Goal: Task Accomplishment & Management: Use online tool/utility

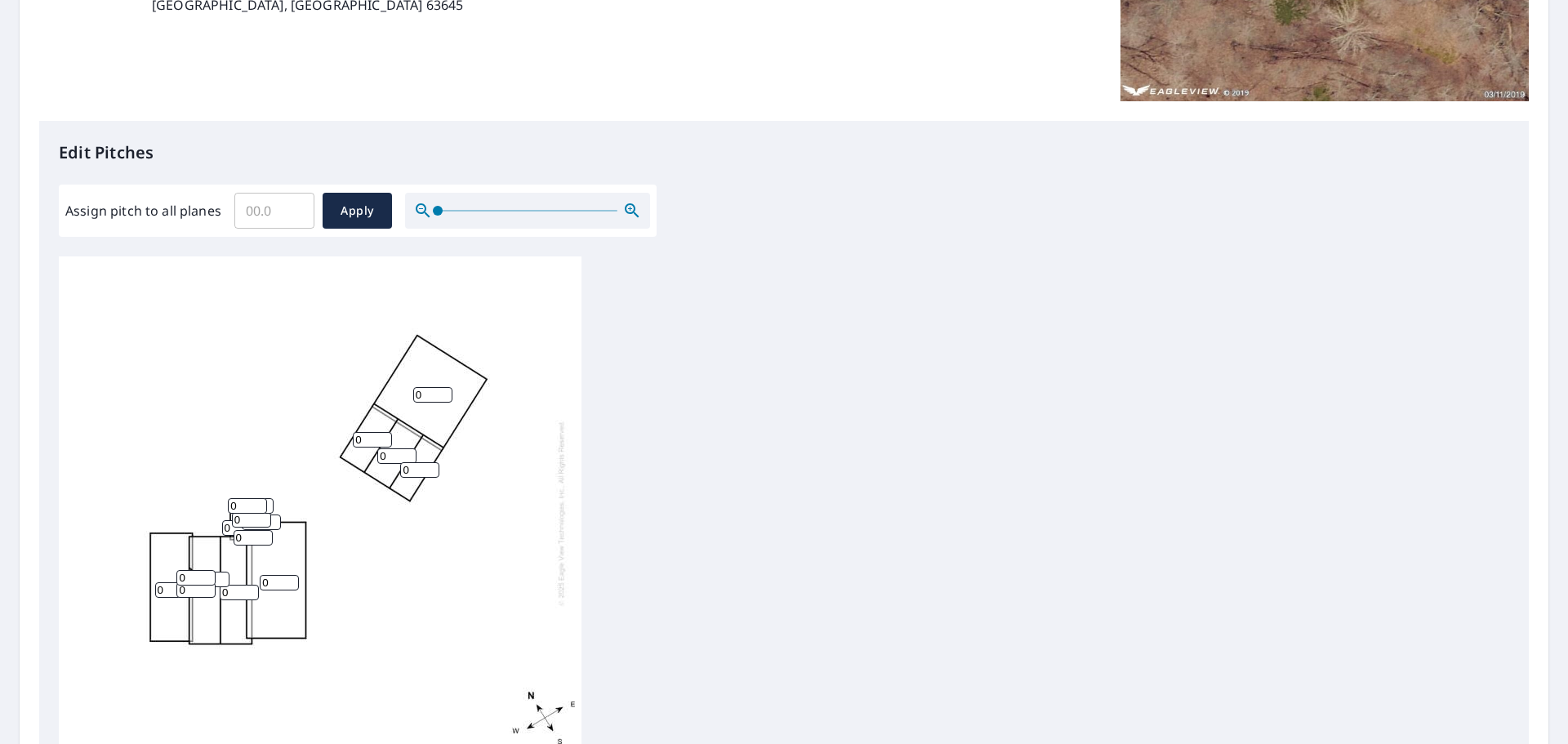
scroll to position [326, 0]
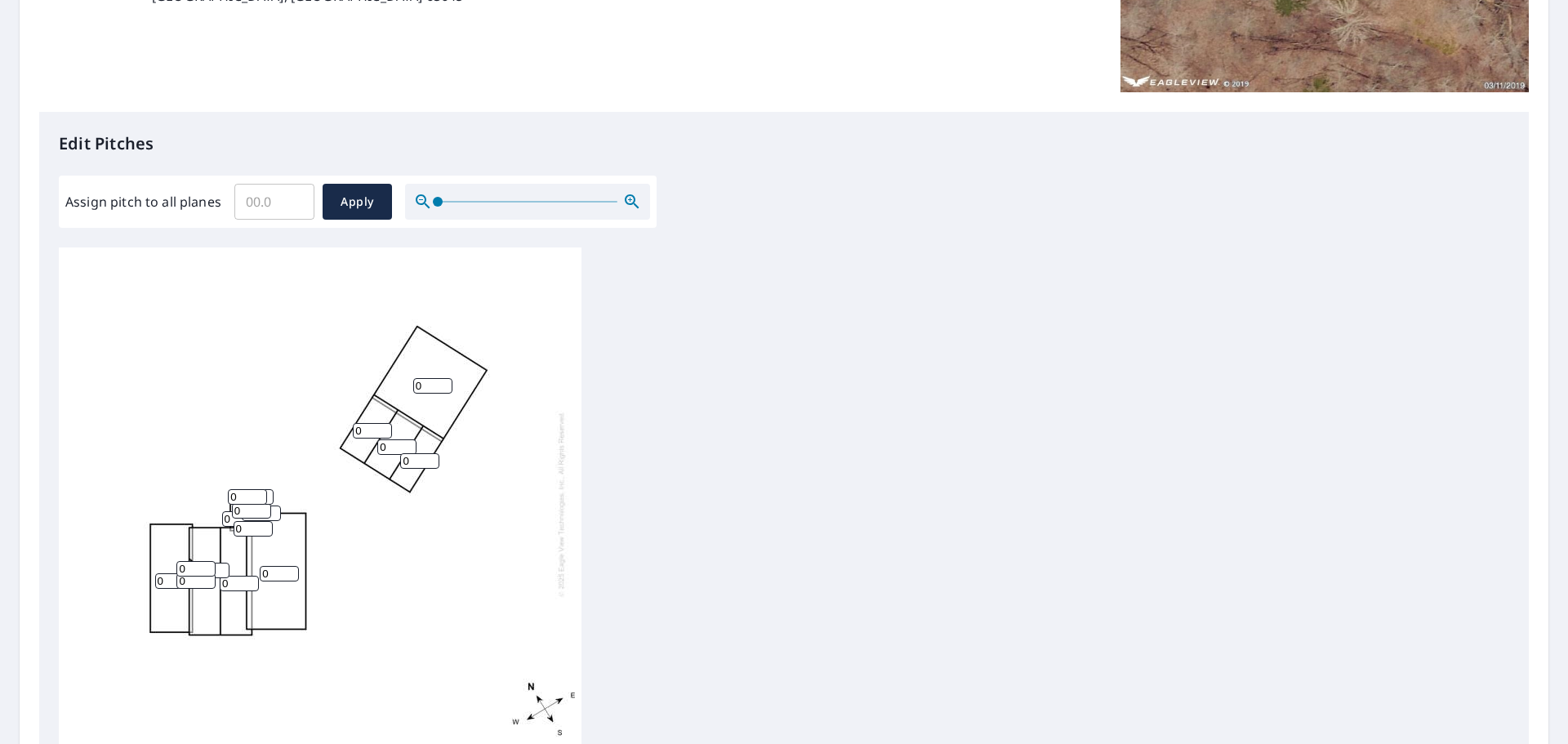
click at [159, 566] on input "0" at bounding box center [175, 581] width 39 height 16
type input "4"
click at [187, 566] on input "0" at bounding box center [196, 569] width 39 height 16
type input "4"
click at [189, 566] on input "0" at bounding box center [196, 581] width 39 height 16
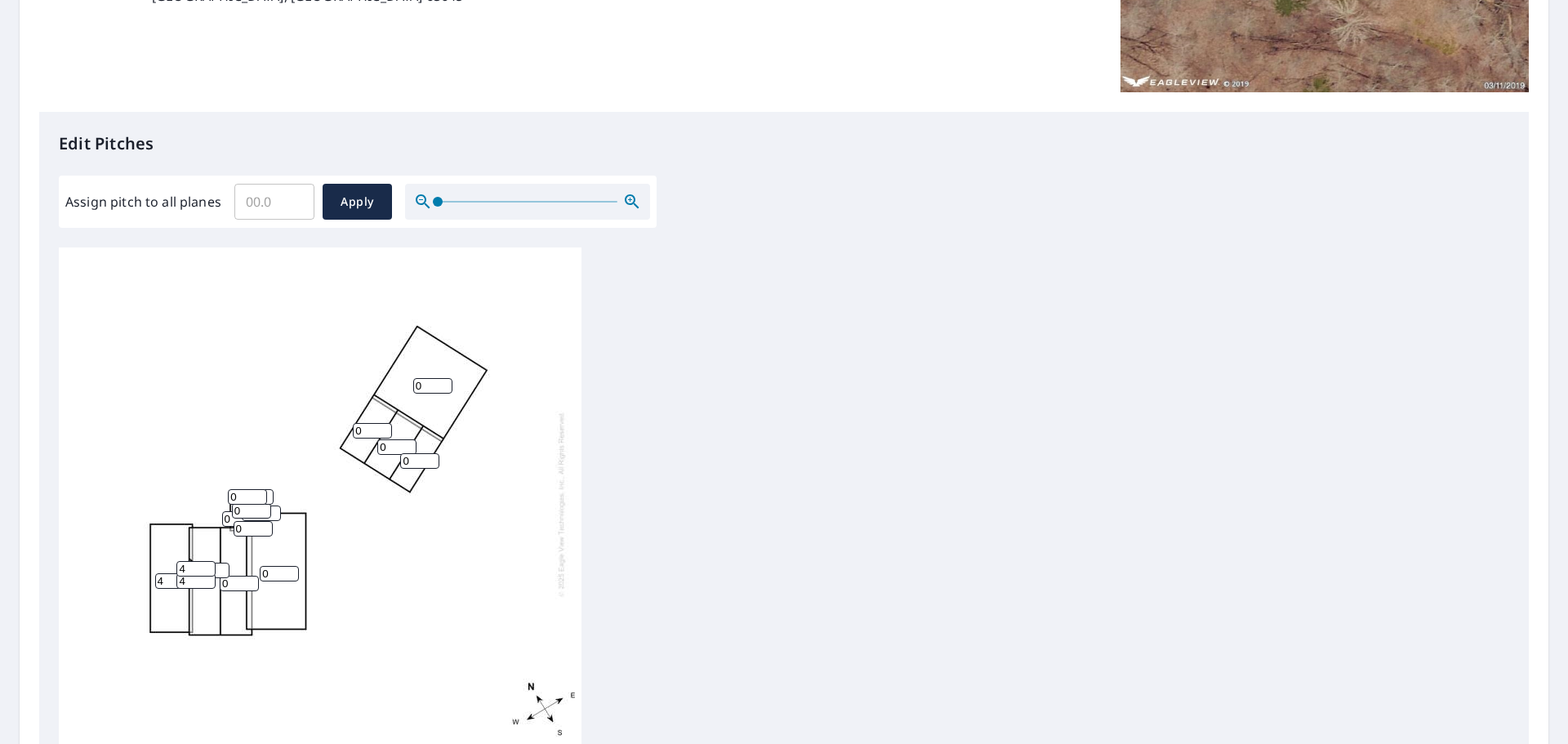
type input "4"
click at [242, 566] on input "0" at bounding box center [239, 584] width 39 height 16
click at [215, 566] on input "4" at bounding box center [196, 569] width 39 height 16
click at [219, 566] on input "0" at bounding box center [210, 570] width 39 height 16
click at [221, 565] on input "1" at bounding box center [210, 570] width 39 height 16
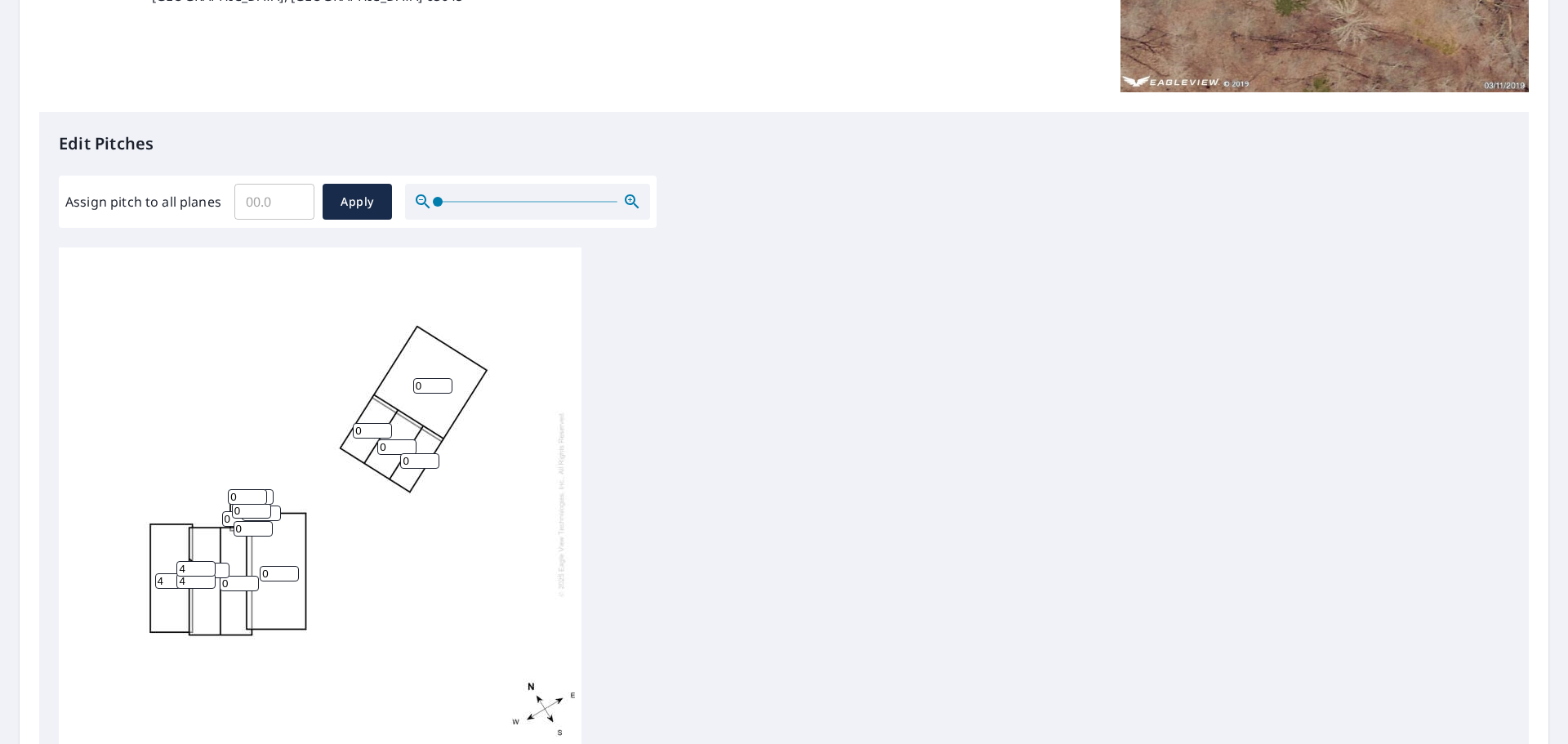
click at [221, 565] on input "2" at bounding box center [210, 570] width 39 height 16
click at [215, 566] on input "4" at bounding box center [196, 569] width 39 height 16
click at [221, 566] on input "1" at bounding box center [210, 570] width 39 height 16
type input "0"
click at [221, 566] on input "0" at bounding box center [210, 570] width 39 height 16
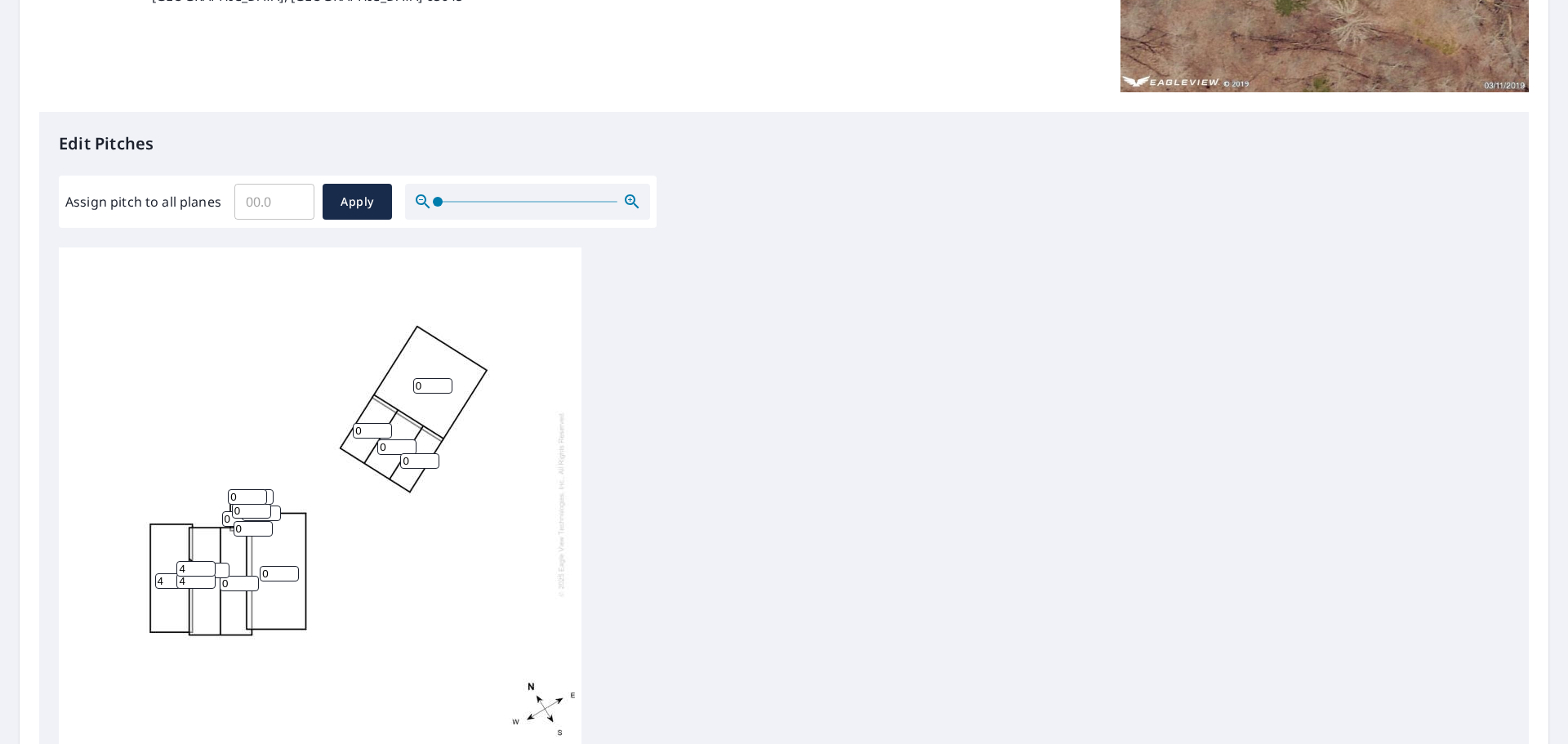
click at [221, 566] on input "0" at bounding box center [210, 570] width 39 height 16
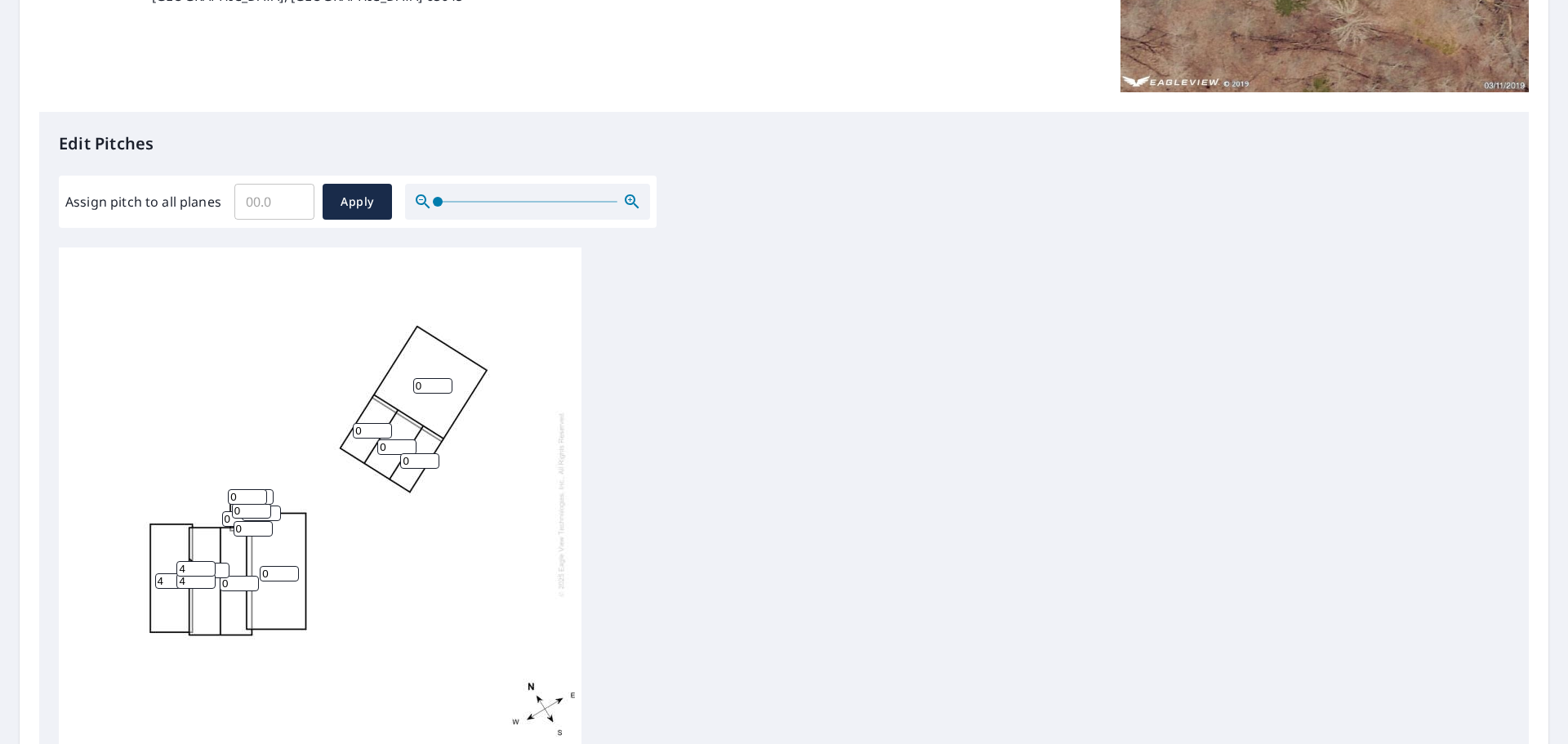
click at [221, 566] on input "0" at bounding box center [210, 570] width 39 height 16
click at [221, 563] on input "0" at bounding box center [210, 570] width 39 height 16
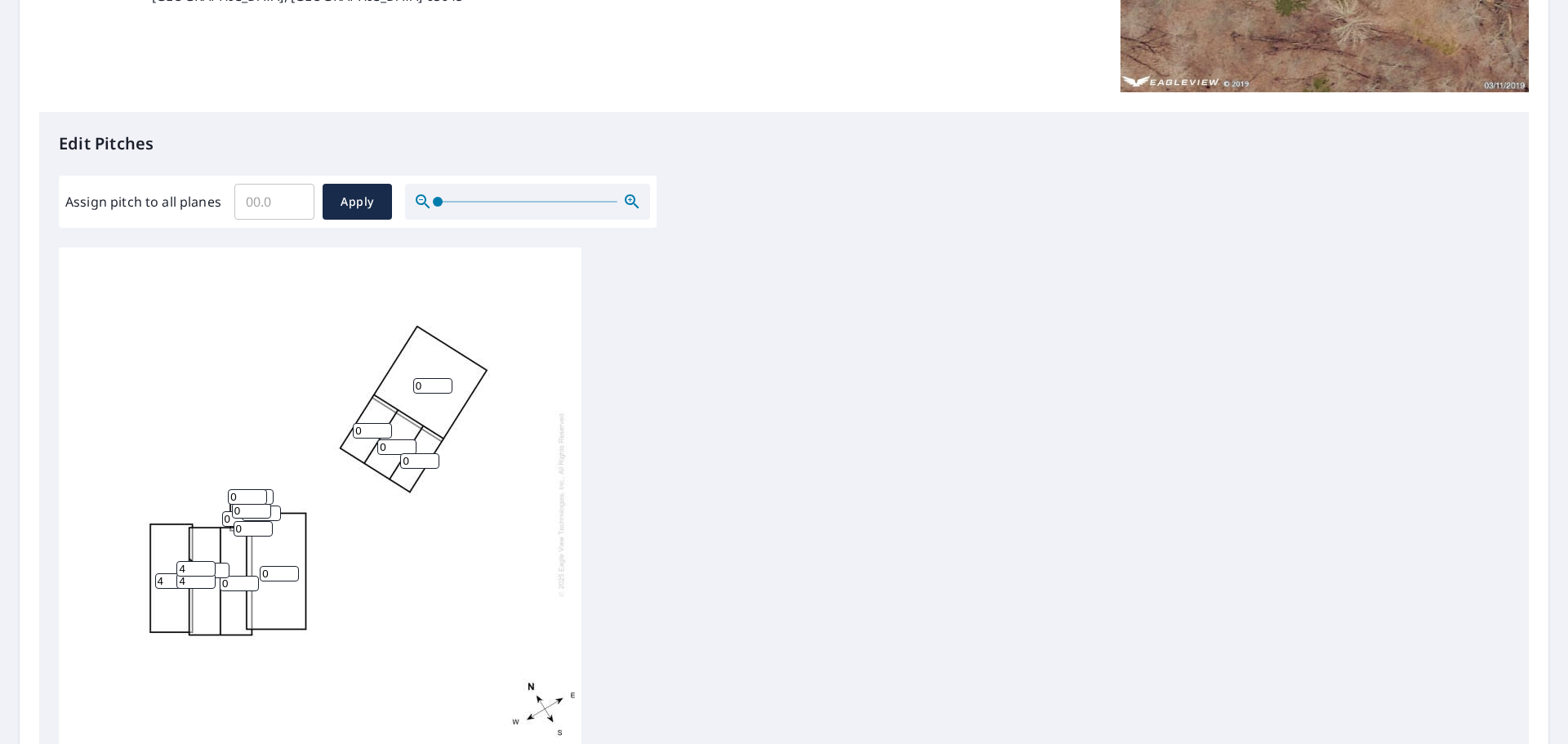
click at [221, 563] on input "0" at bounding box center [210, 570] width 39 height 16
click at [228, 566] on input "0" at bounding box center [239, 584] width 39 height 16
drag, startPoint x: 228, startPoint y: 581, endPoint x: 217, endPoint y: 582, distance: 11.0
click at [217, 566] on div "0 0 4 0 0 0 0 0 0 0 0 0 4 0 4 0" at bounding box center [320, 504] width 523 height 513
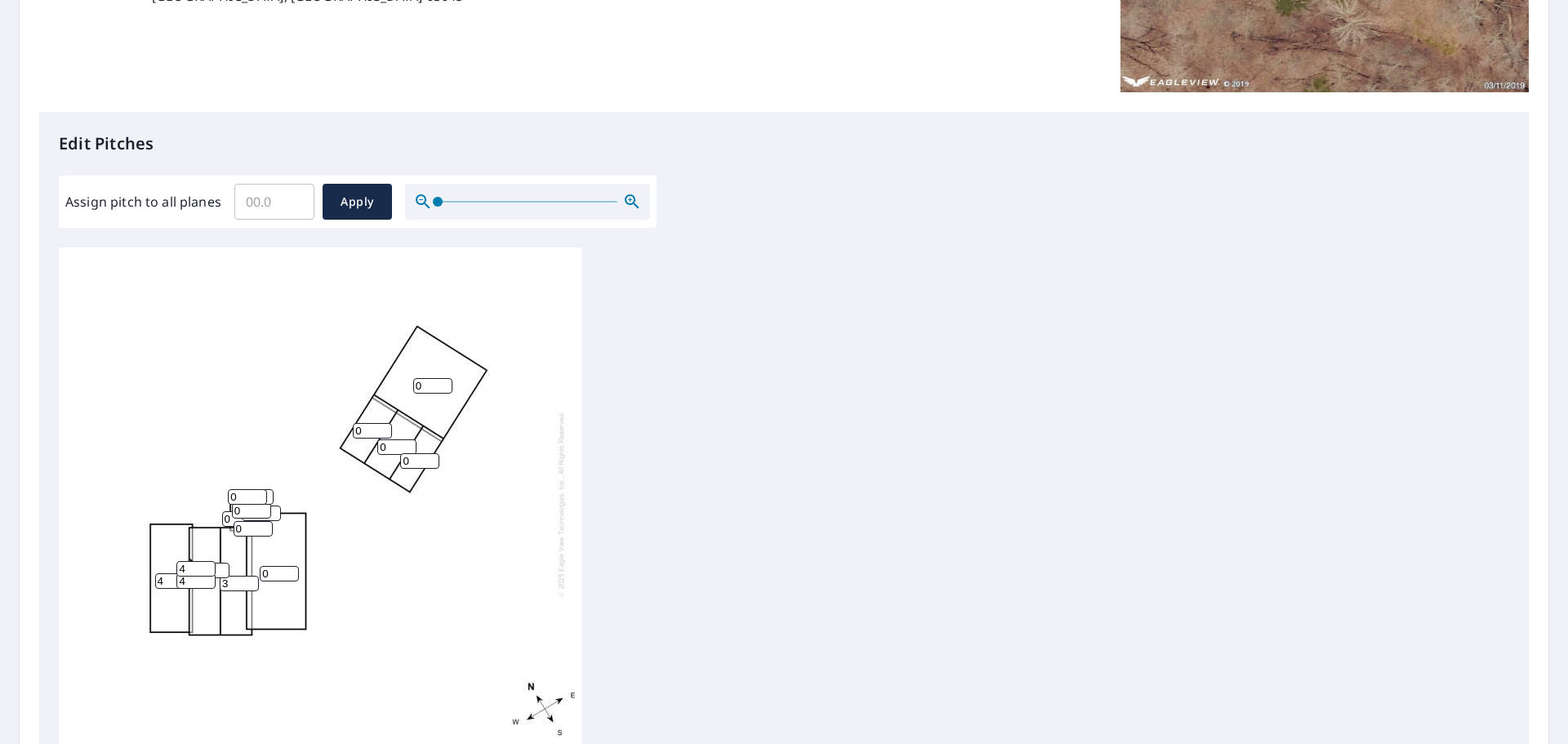
type input "3"
click at [262, 566] on input "0" at bounding box center [279, 574] width 39 height 16
type input "3"
click at [275, 508] on input "1" at bounding box center [261, 513] width 39 height 16
click at [275, 508] on input "2" at bounding box center [261, 513] width 39 height 16
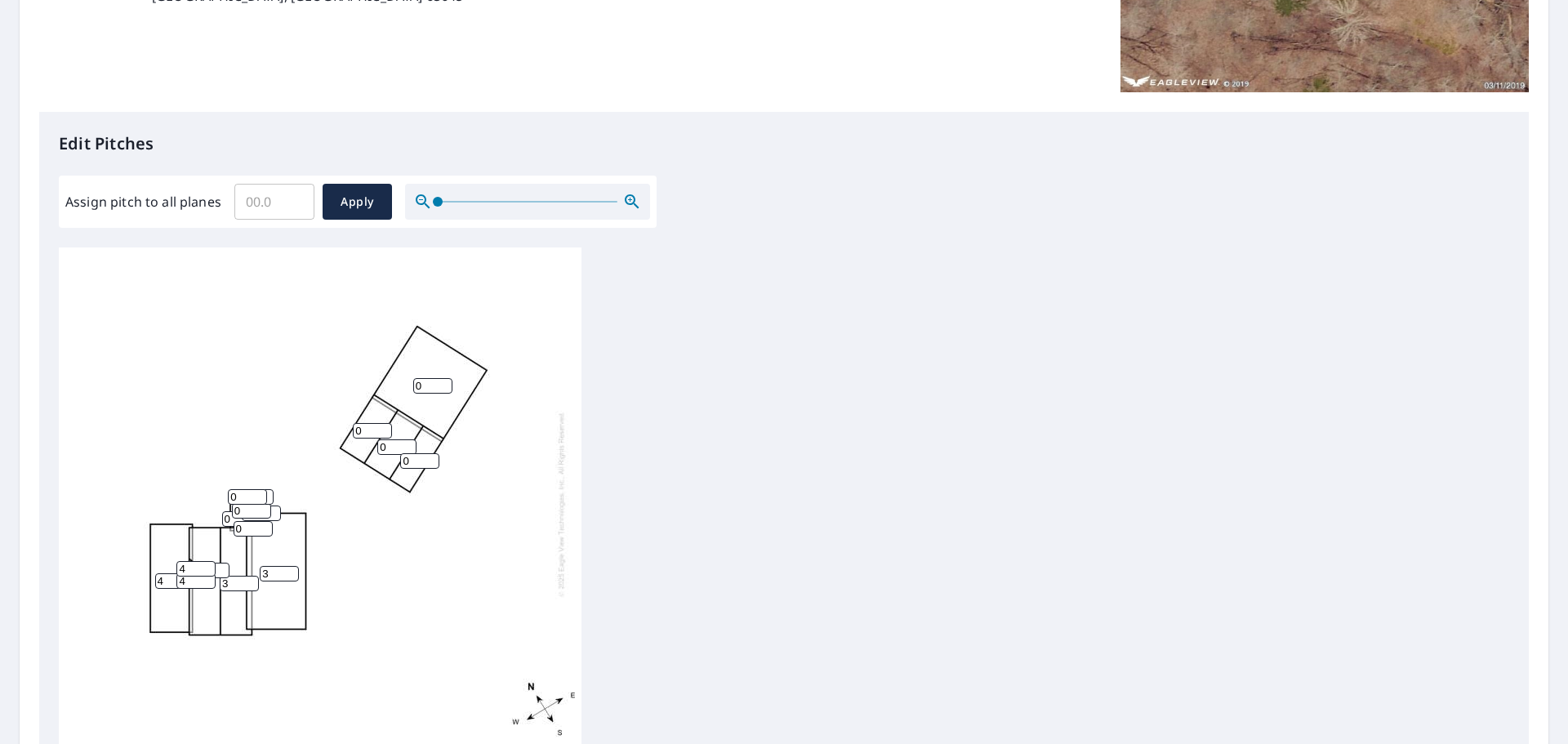
click at [275, 508] on input "3" at bounding box center [261, 513] width 39 height 16
click at [275, 508] on input "4" at bounding box center [261, 513] width 39 height 16
click at [275, 508] on input "5" at bounding box center [261, 513] width 39 height 16
click at [275, 508] on input "6" at bounding box center [261, 513] width 39 height 16
click at [275, 508] on input "7" at bounding box center [261, 513] width 39 height 16
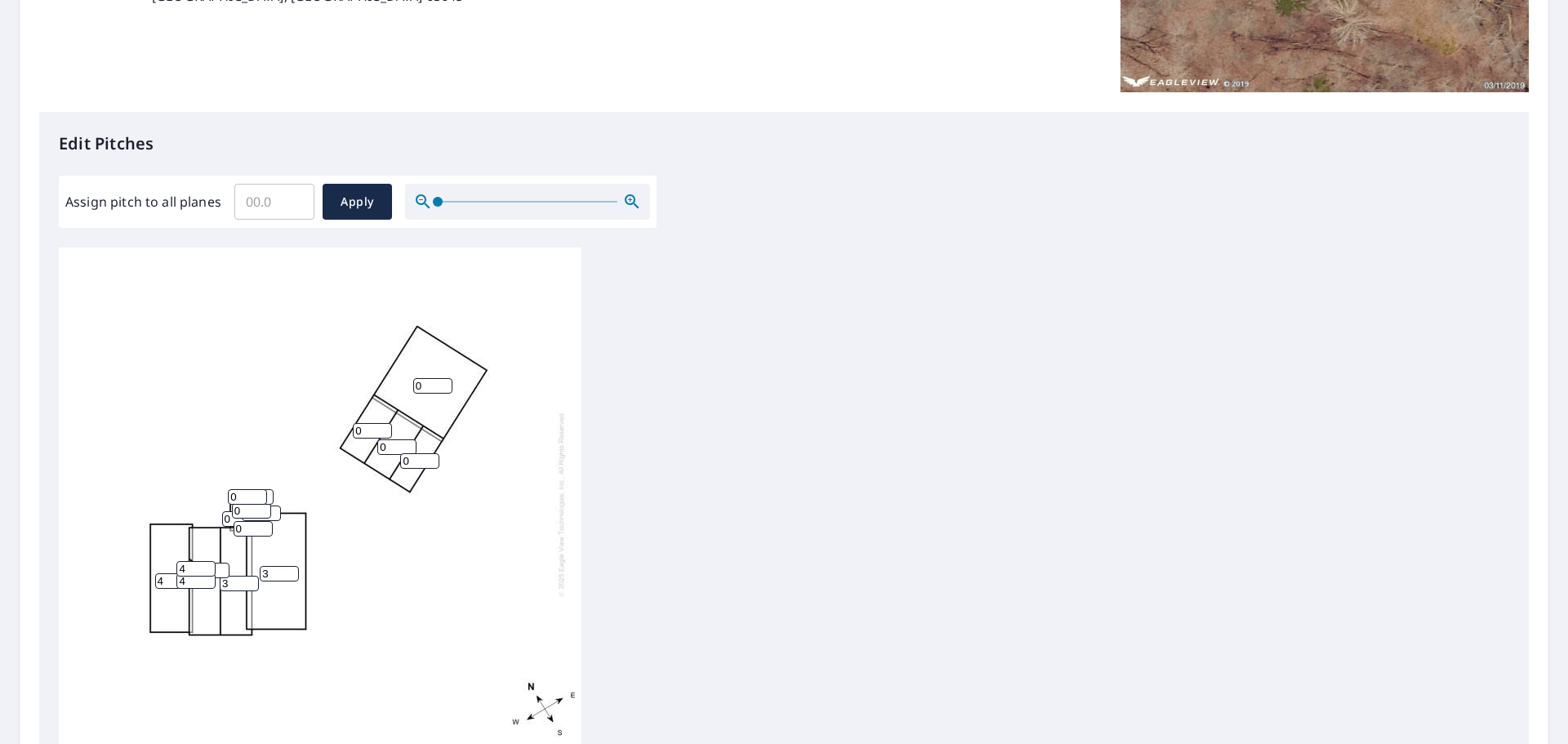
click at [275, 508] on input "8" at bounding box center [261, 513] width 39 height 16
click at [275, 508] on input "9" at bounding box center [261, 513] width 39 height 16
click at [275, 508] on input "10" at bounding box center [261, 513] width 39 height 16
click at [275, 508] on input "11" at bounding box center [261, 513] width 39 height 16
click at [275, 508] on input "12" at bounding box center [261, 513] width 39 height 16
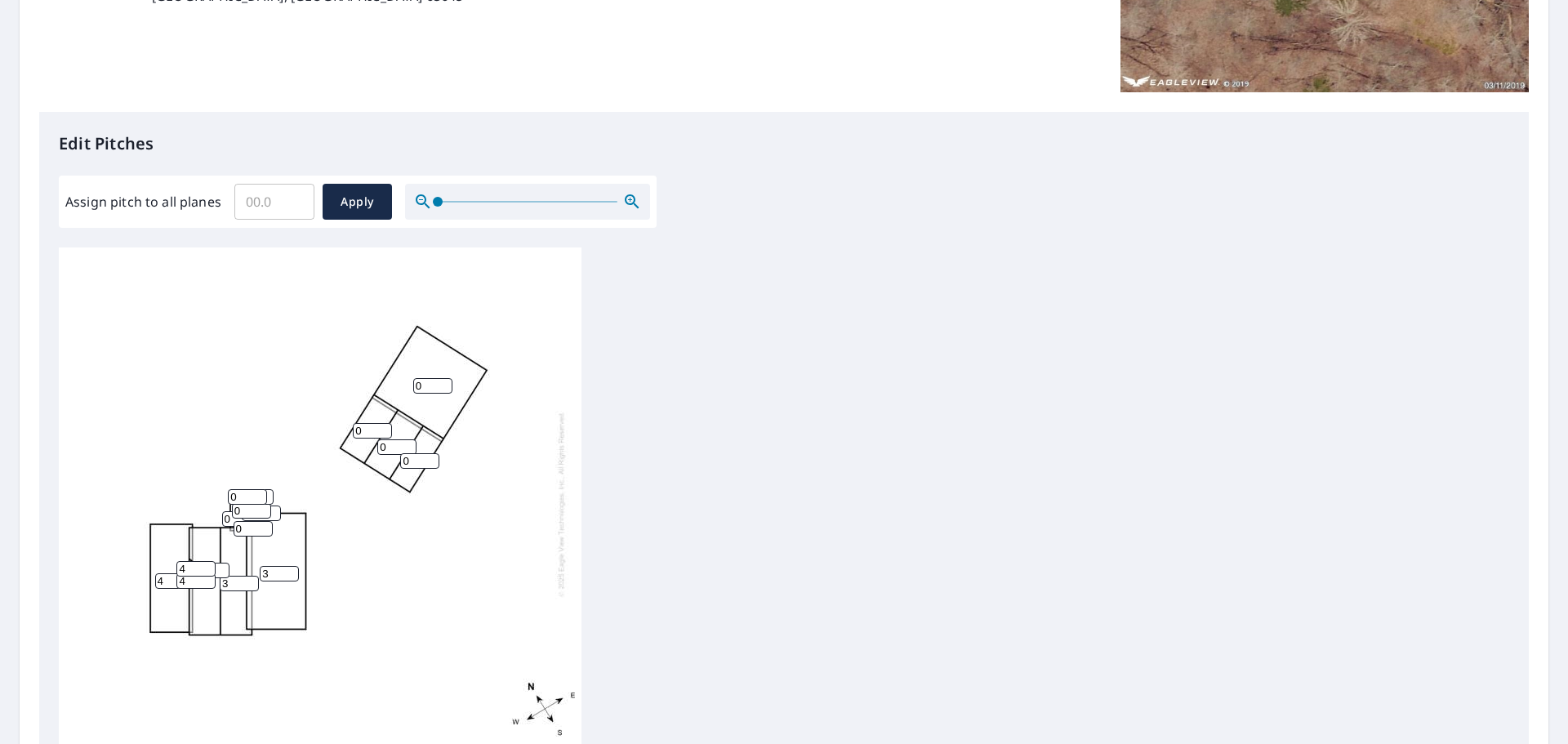
click at [275, 508] on input "13" at bounding box center [261, 513] width 39 height 16
type input "14"
click at [275, 508] on input "14" at bounding box center [261, 513] width 39 height 16
click at [229, 519] on input "0" at bounding box center [242, 519] width 39 height 16
click at [222, 519] on input "0" at bounding box center [242, 519] width 39 height 16
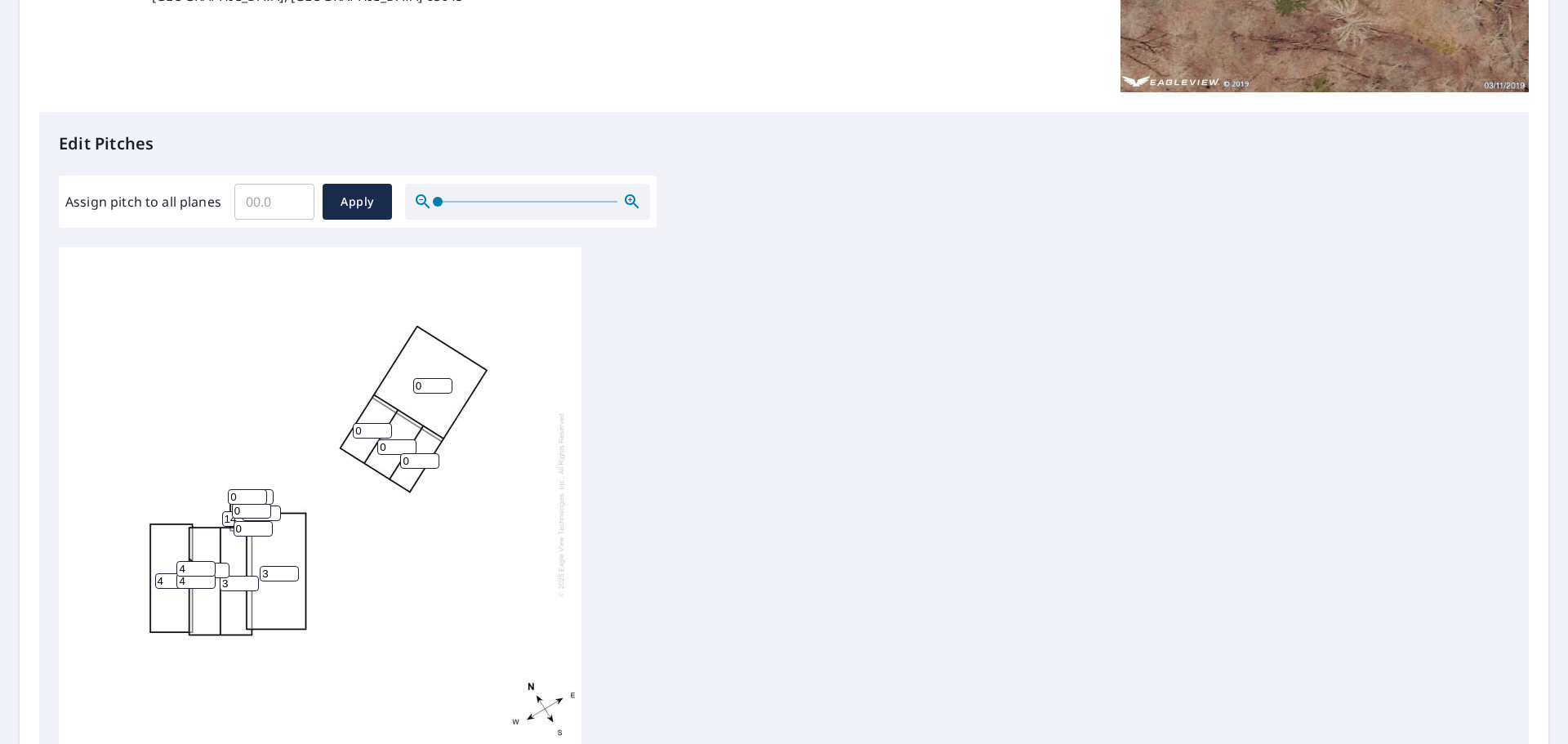
type input "14"
drag, startPoint x: 244, startPoint y: 524, endPoint x: 227, endPoint y: 524, distance: 17.0
click at [227, 524] on div "0 3 4 3 0 0 0 0 14 14 0 0 4 0 4 0" at bounding box center [320, 504] width 523 height 513
type input "14"
drag, startPoint x: 243, startPoint y: 508, endPoint x: 229, endPoint y: 508, distance: 14.0
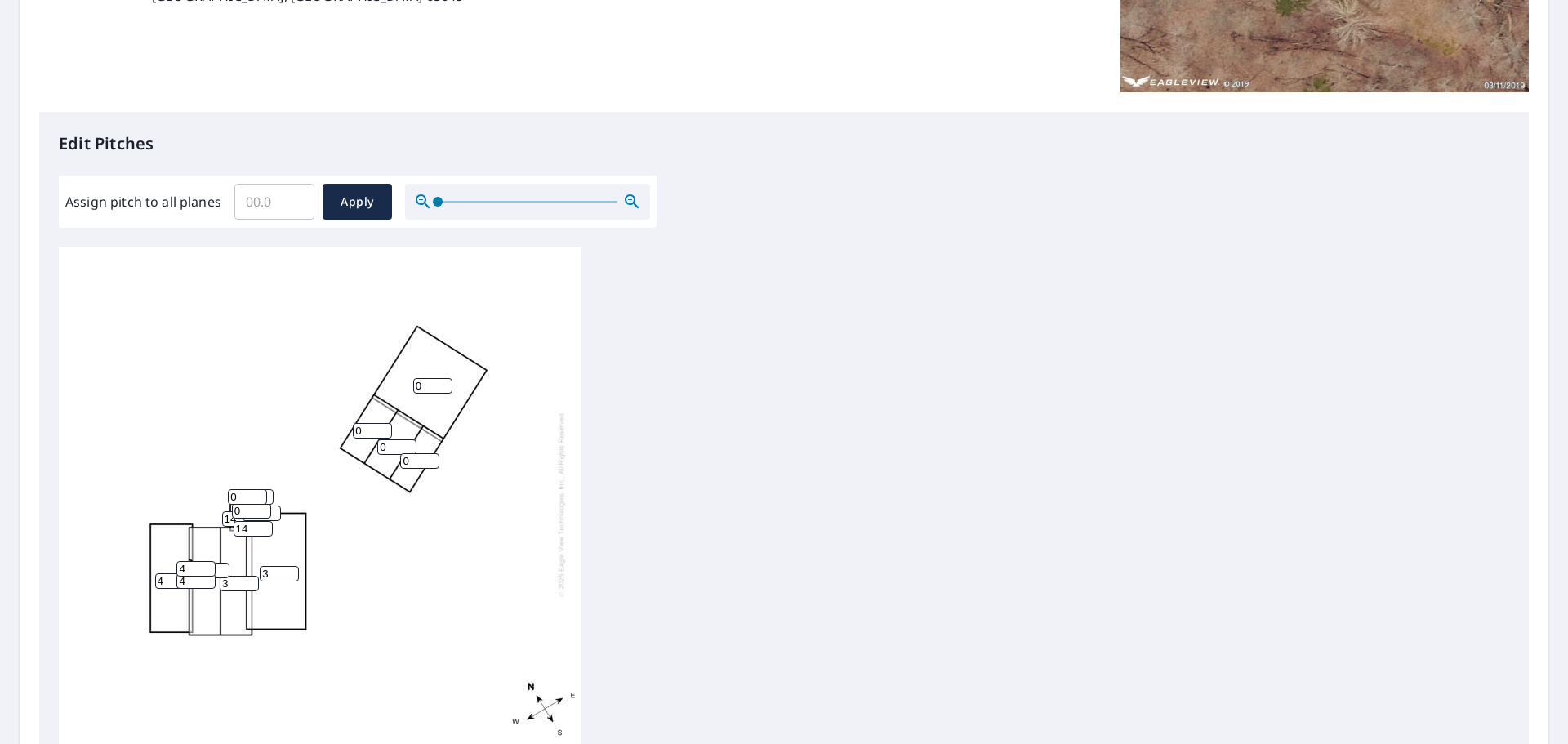
click at [229, 508] on div "0 3 4 3 0 0 0 0 14 14 0 0 4 0 4 14" at bounding box center [320, 504] width 523 height 513
type input "14"
drag, startPoint x: 240, startPoint y: 497, endPoint x: 227, endPoint y: 496, distance: 13.0
click at [227, 496] on div "0 3 4 3 0 0 0 0 14 14 14 0 4 0 4 14" at bounding box center [320, 504] width 523 height 513
type input "14"
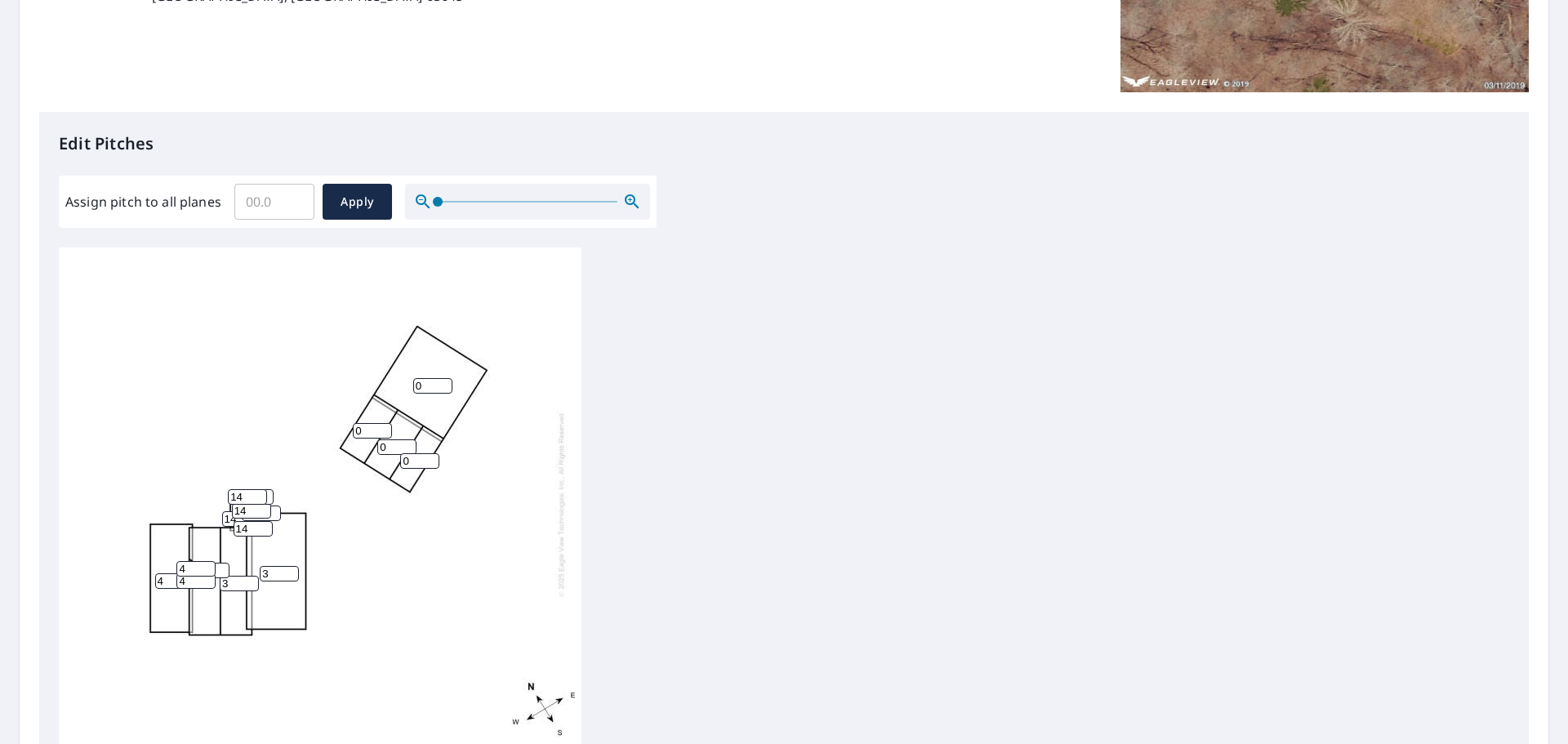
drag, startPoint x: 271, startPoint y: 576, endPoint x: 243, endPoint y: 576, distance: 28.0
click at [243, 566] on div "0 3 4 3 0 0 0 0 14 14 14 0 4 14 4 14" at bounding box center [320, 504] width 523 height 513
type input "4"
click at [429, 387] on input "0" at bounding box center [433, 386] width 39 height 16
type input "5"
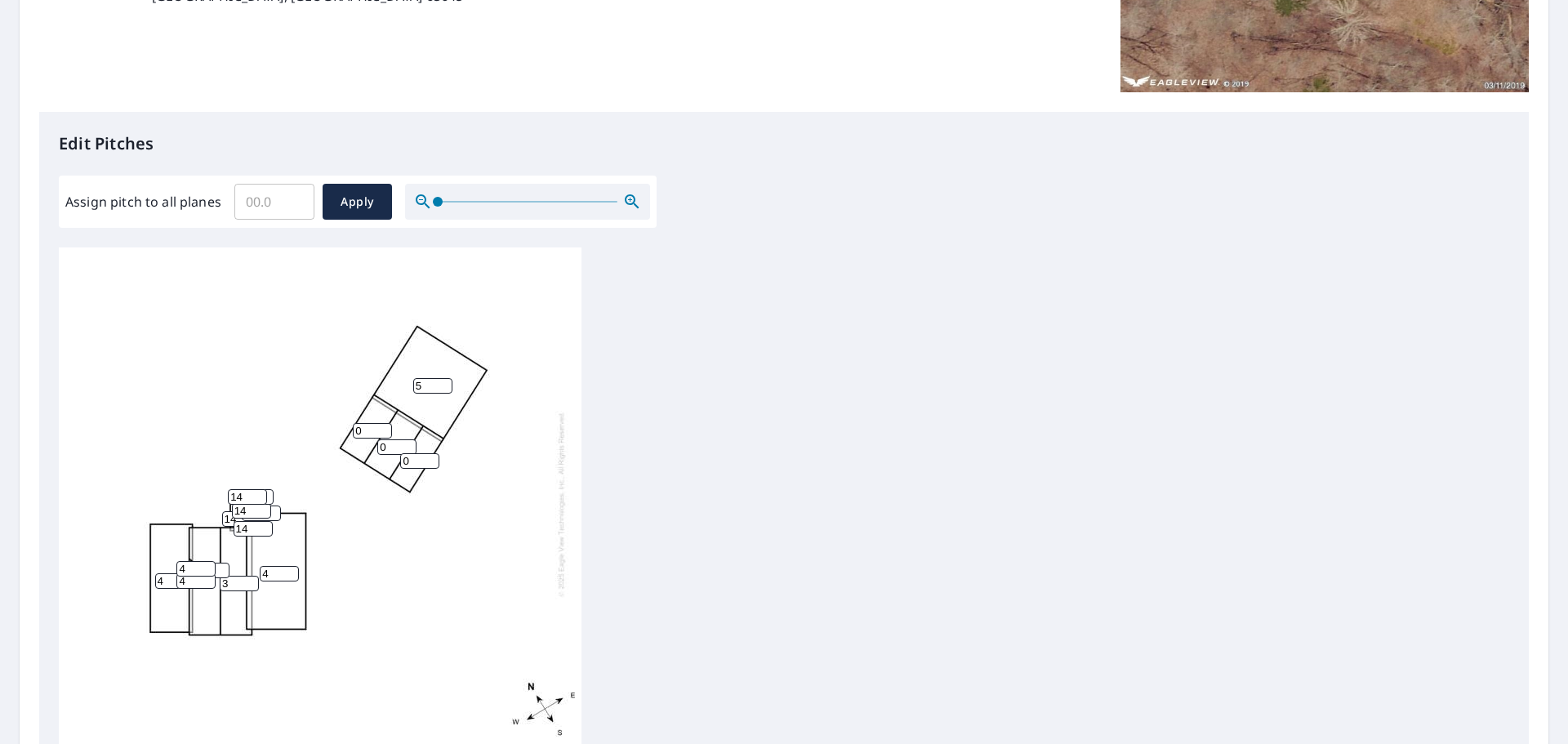
click at [366, 429] on input "0" at bounding box center [373, 430] width 39 height 16
drag, startPoint x: 366, startPoint y: 429, endPoint x: 348, endPoint y: 429, distance: 18.0
click at [348, 429] on div "5 4 4 3 0 0 0 0 14 14 14 0 4 14 4 14" at bounding box center [320, 504] width 523 height 513
type input "6"
click at [383, 445] on input "0" at bounding box center [397, 447] width 39 height 16
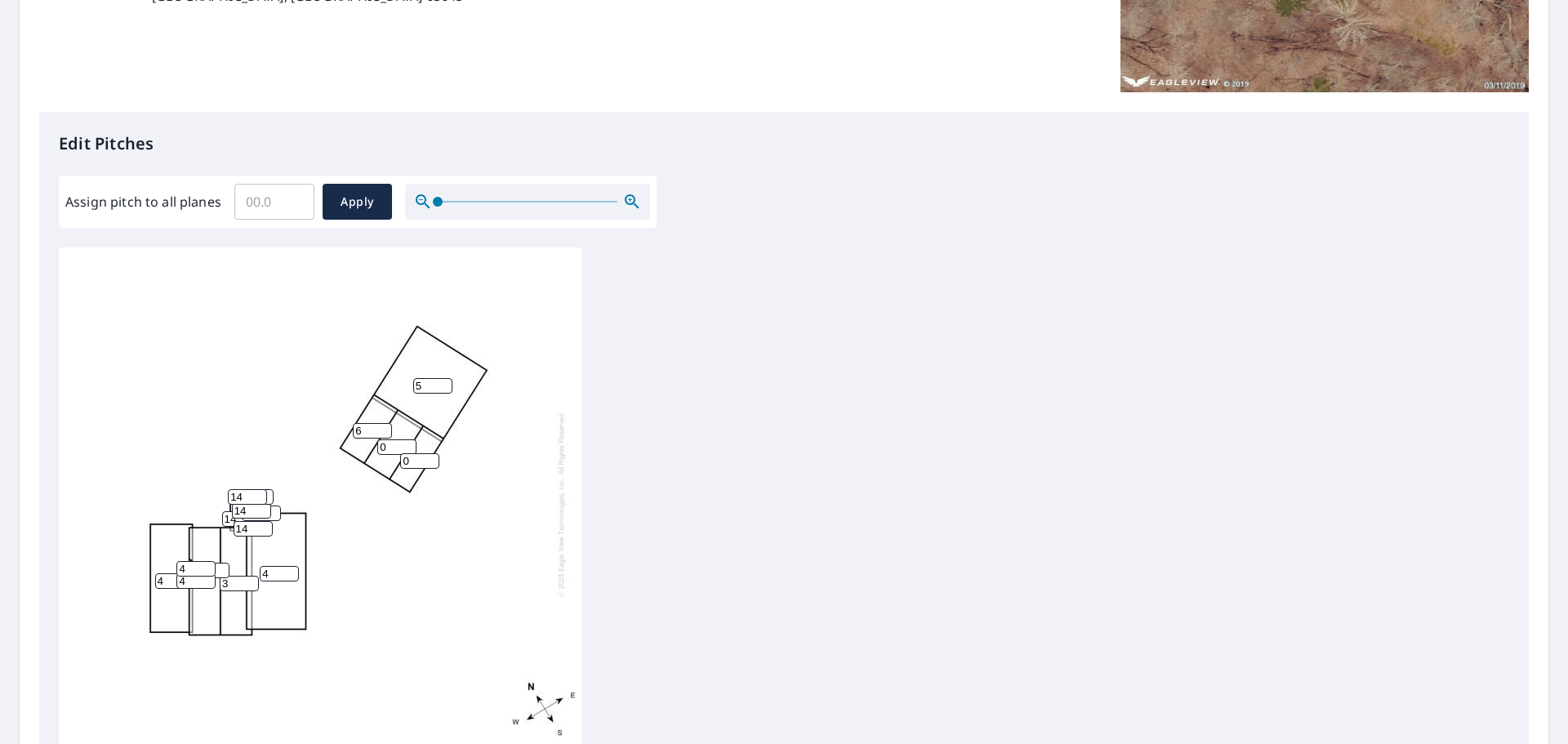
drag, startPoint x: 387, startPoint y: 445, endPoint x: 378, endPoint y: 445, distance: 9.0
click at [378, 445] on input "0" at bounding box center [397, 447] width 39 height 16
drag, startPoint x: 414, startPoint y: 452, endPoint x: 403, endPoint y: 458, distance: 12.5
click at [403, 455] on input "2" at bounding box center [397, 447] width 39 height 16
click at [408, 443] on input "3" at bounding box center [397, 447] width 39 height 16
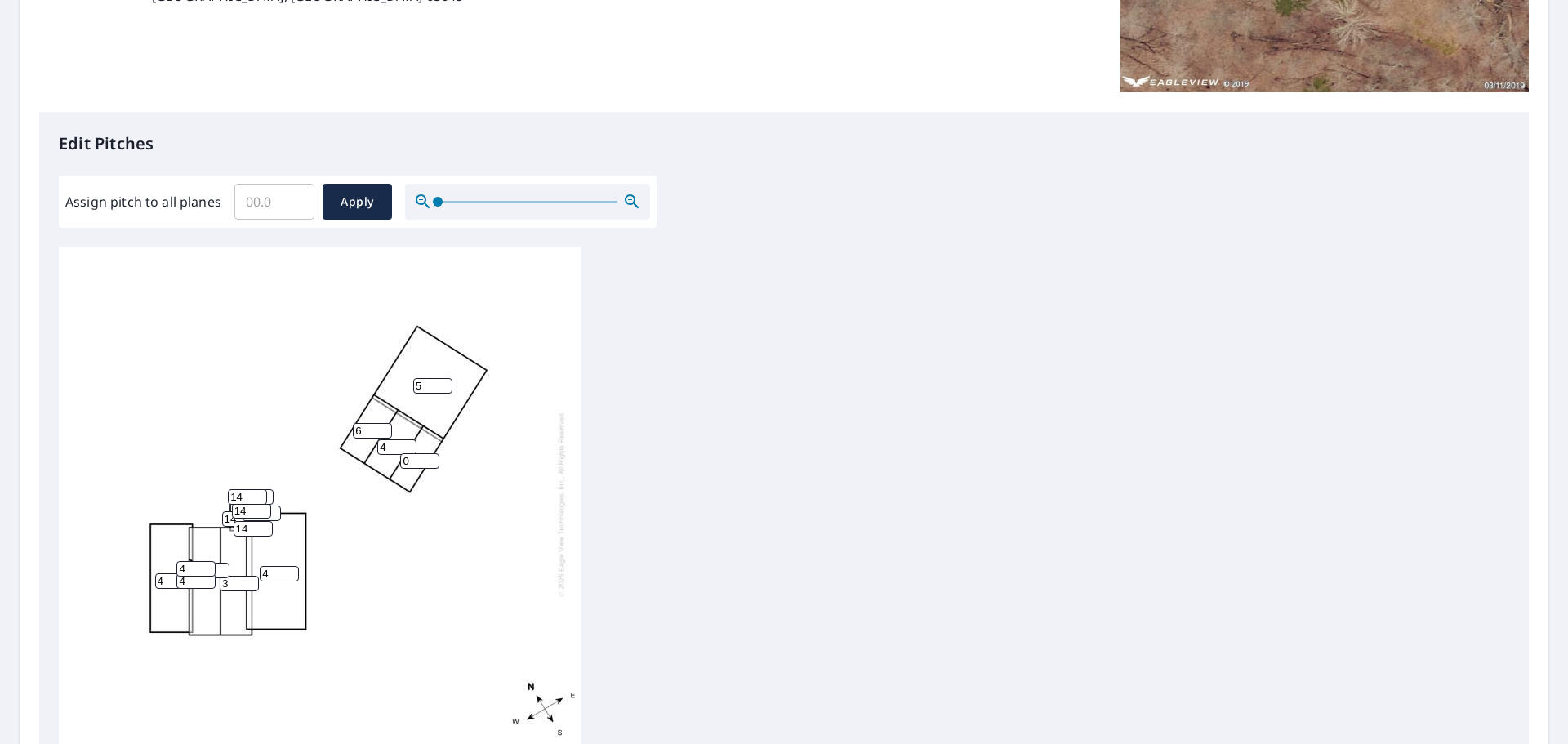
click at [408, 443] on input "4" at bounding box center [397, 447] width 39 height 16
click at [408, 443] on input "5" at bounding box center [397, 447] width 39 height 16
type input "6"
click at [408, 443] on input "6" at bounding box center [397, 447] width 39 height 16
click at [412, 465] on input "0" at bounding box center [420, 461] width 39 height 16
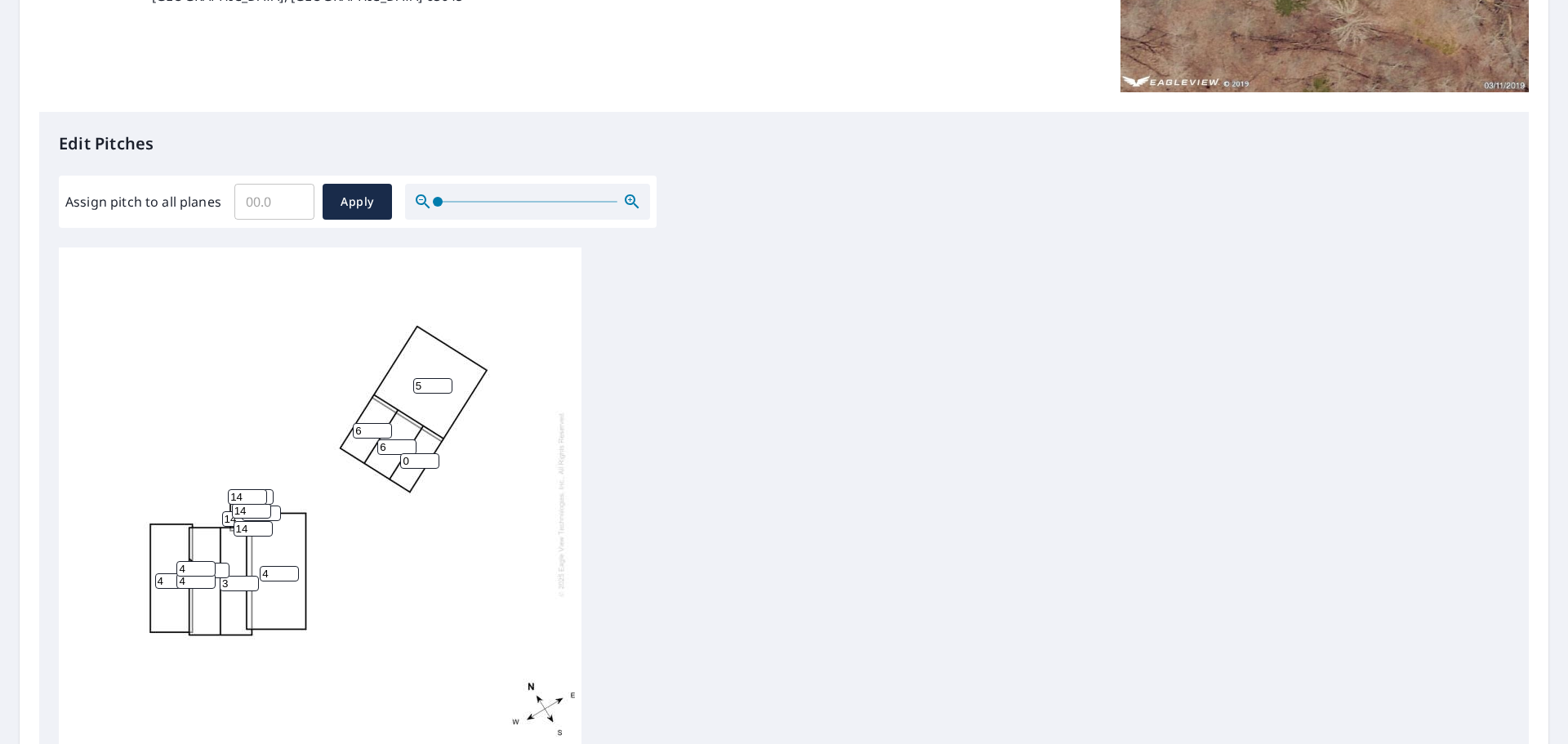
drag, startPoint x: 412, startPoint y: 465, endPoint x: 402, endPoint y: 466, distance: 10.0
click at [402, 466] on input "0" at bounding box center [420, 461] width 39 height 16
type input "1"
click at [422, 566] on div "5 4 4 3 0 6 6 1 14 14 14 0 4 14 4 14" at bounding box center [320, 504] width 523 height 513
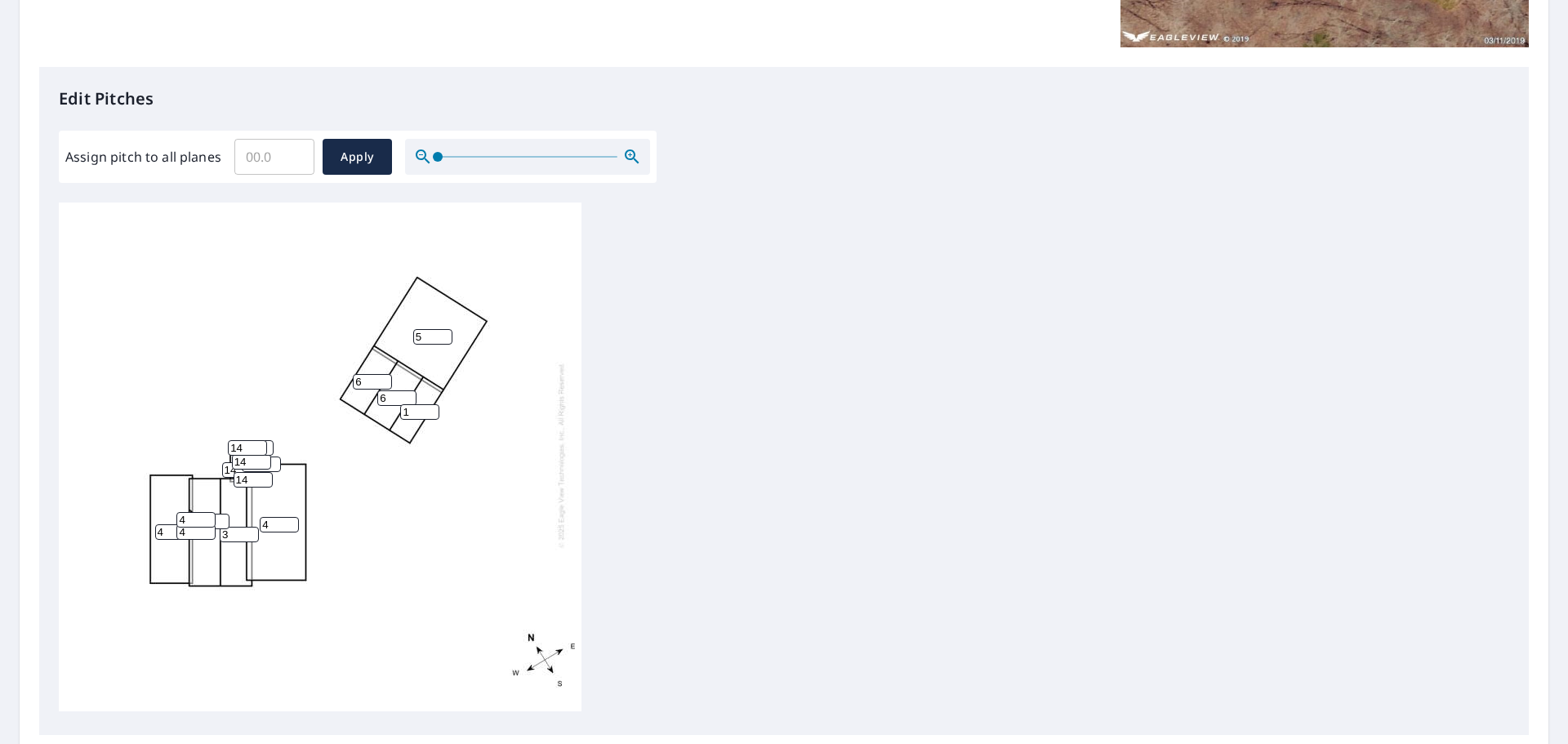
scroll to position [548, 0]
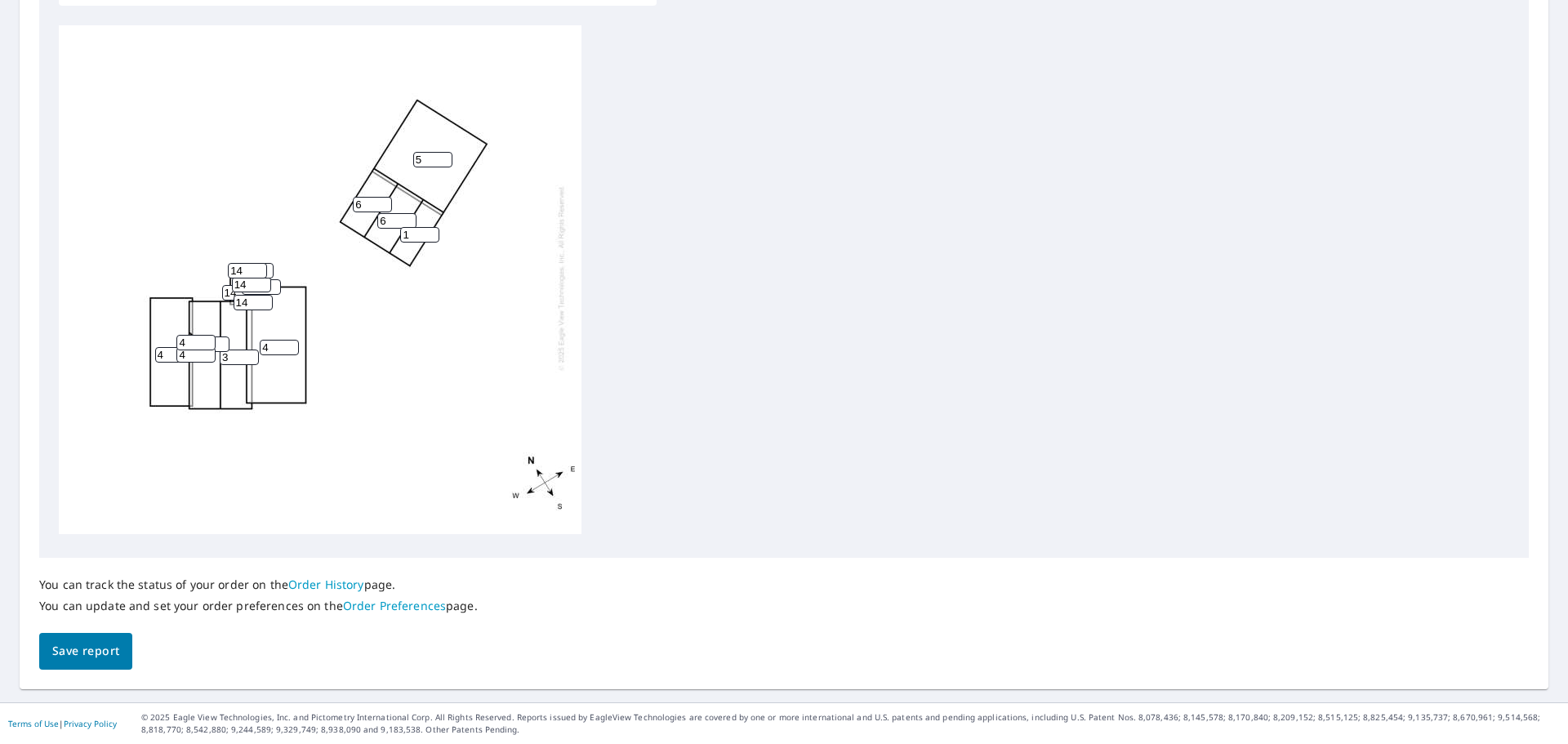
click at [65, 566] on span "Save report" at bounding box center [86, 651] width 67 height 21
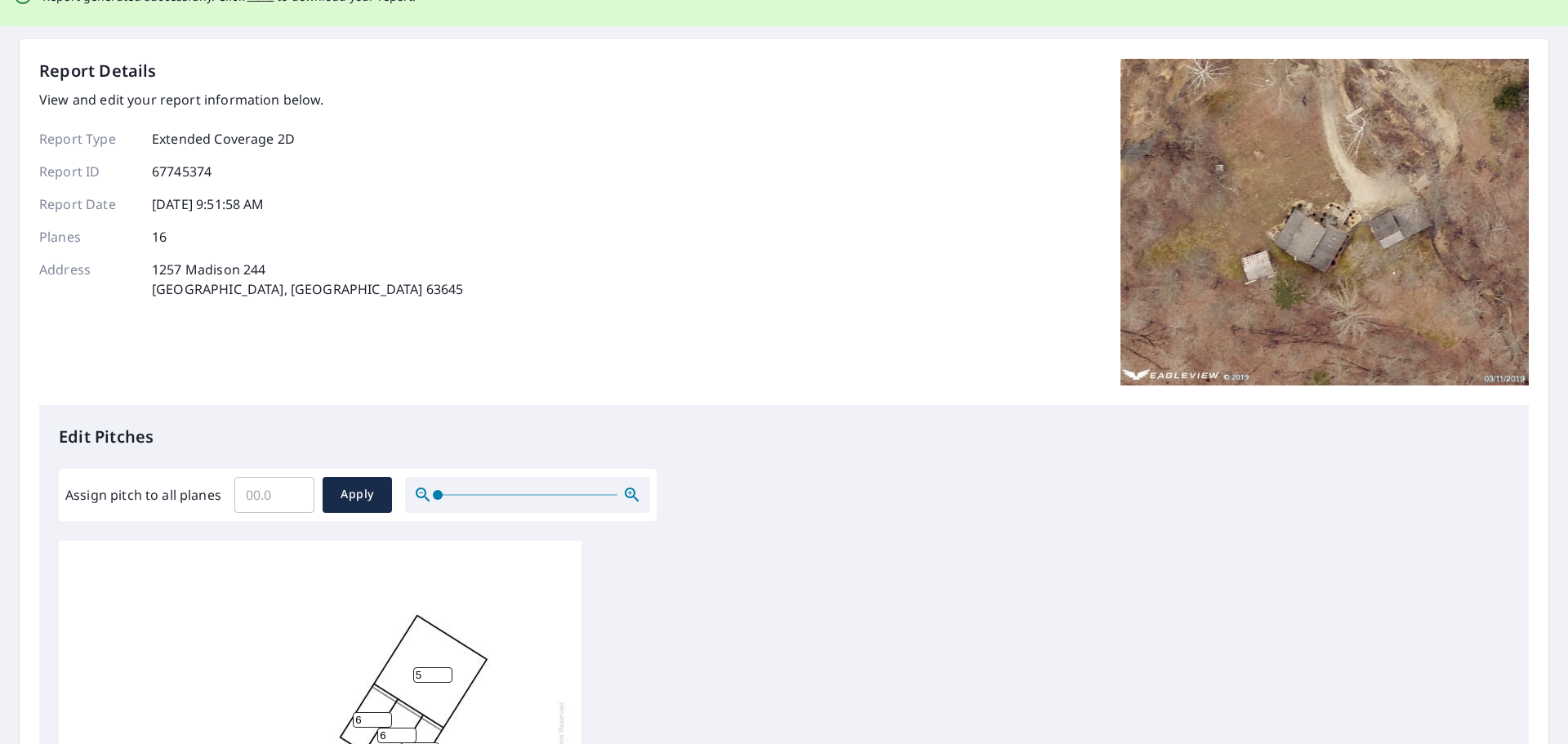
scroll to position [0, 0]
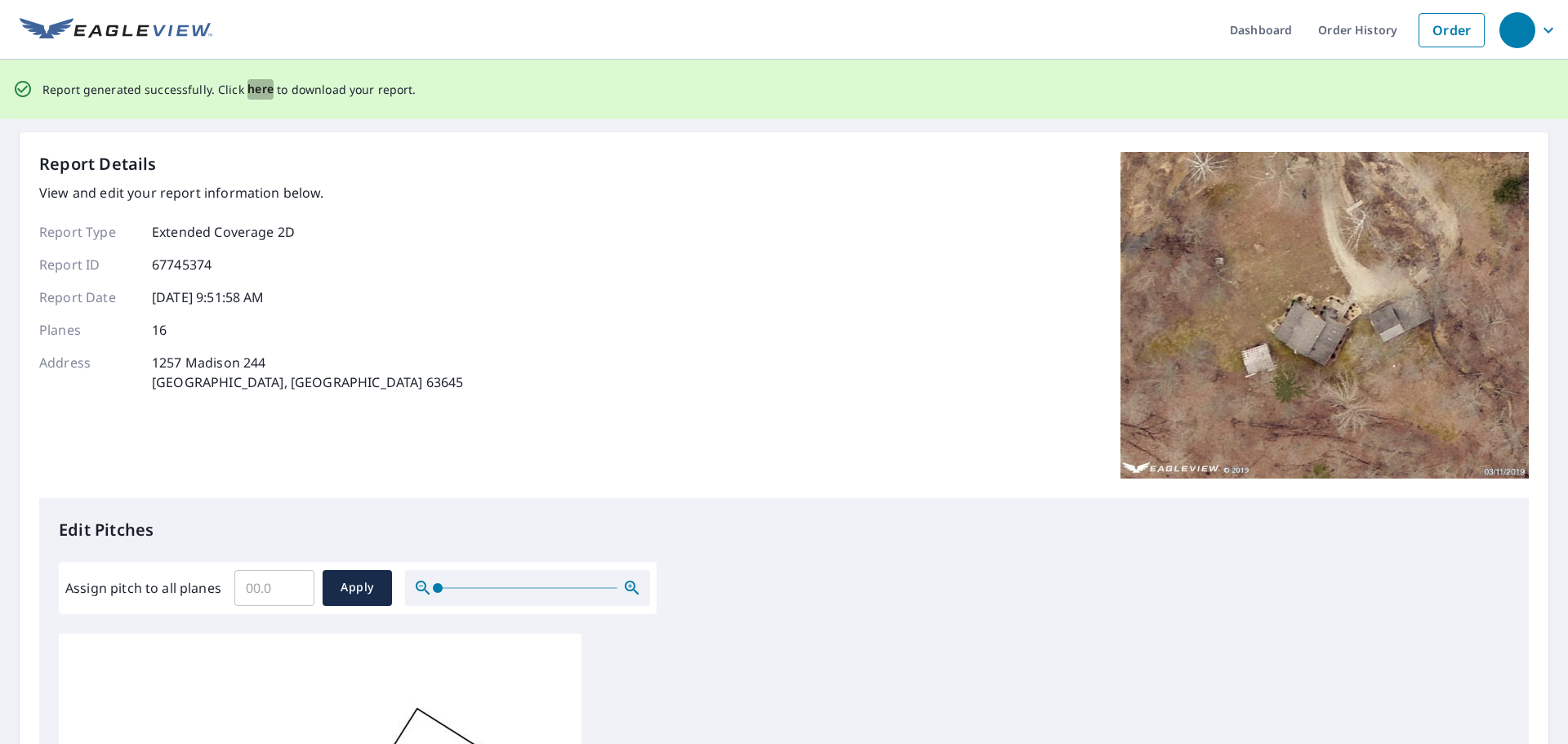
click at [253, 86] on span "here" at bounding box center [261, 89] width 27 height 21
